Goal: Check status

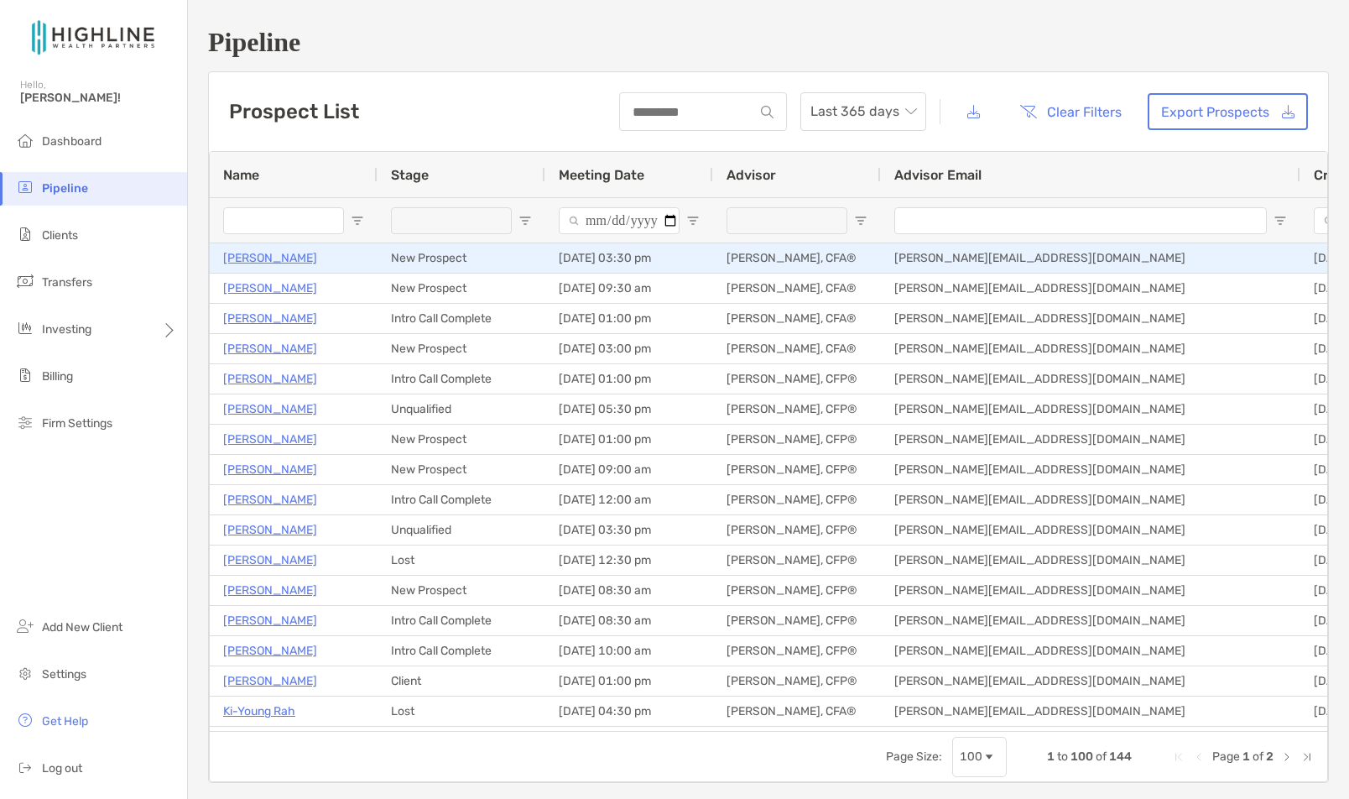
click at [259, 261] on p "[PERSON_NAME]" at bounding box center [270, 258] width 94 height 21
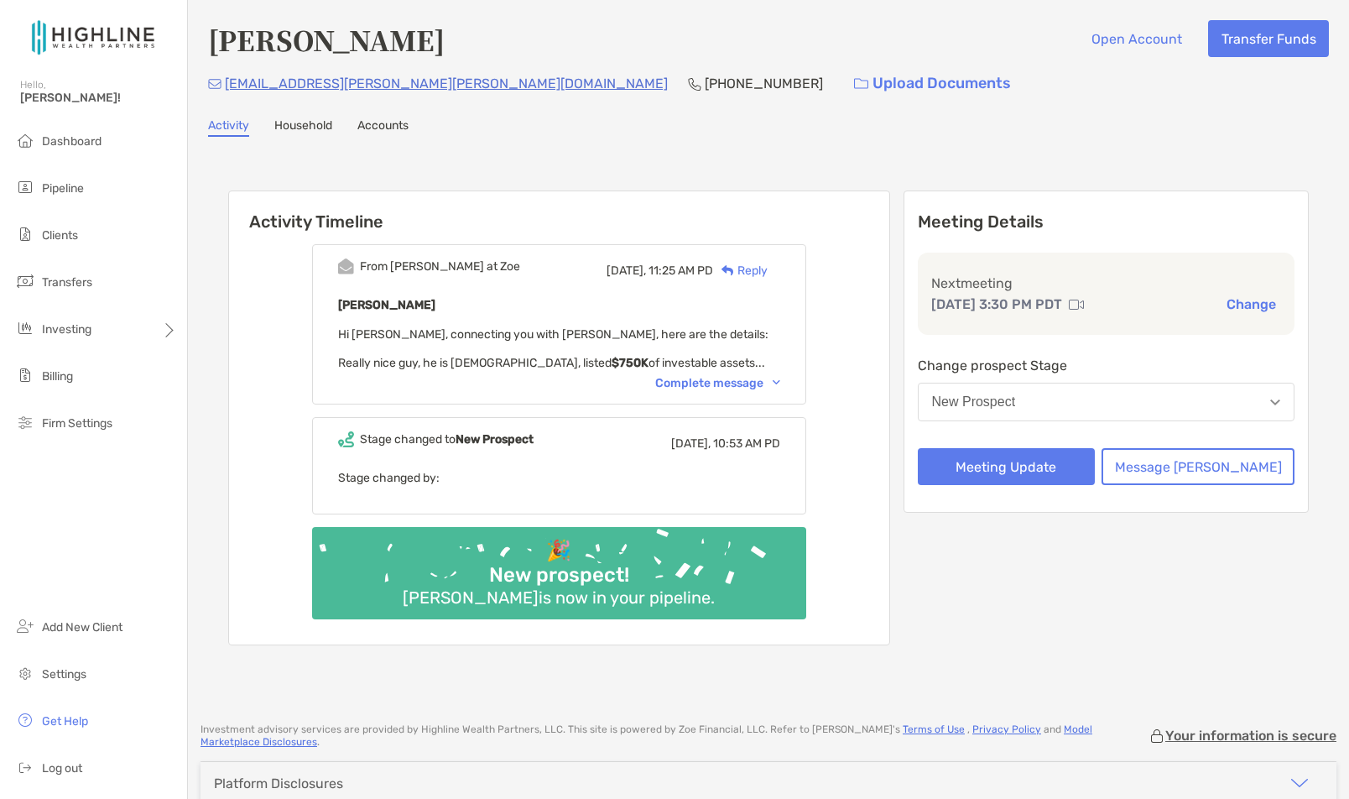
click at [995, 150] on div "[PERSON_NAME] Open Account Transfer Funds [EMAIL_ADDRESS][PERSON_NAME][PERSON_N…" at bounding box center [768, 353] width 1161 height 707
click at [717, 380] on div "Complete message" at bounding box center [717, 383] width 125 height 14
